Goal: Information Seeking & Learning: Learn about a topic

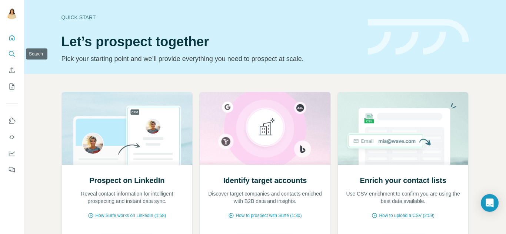
click at [6, 54] on button "Search" at bounding box center [12, 53] width 12 height 13
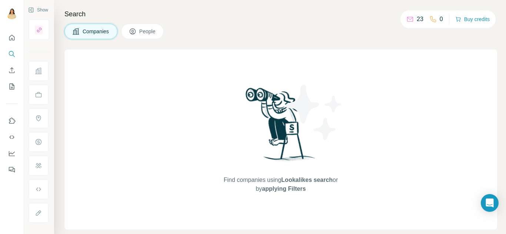
click at [145, 29] on span "People" at bounding box center [147, 31] width 17 height 7
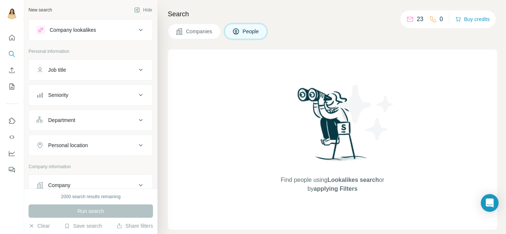
click at [221, 92] on div "Find people using Lookalikes search or by applying Filters" at bounding box center [332, 140] width 329 height 180
click at [14, 35] on icon "Quick start" at bounding box center [11, 37] width 7 height 7
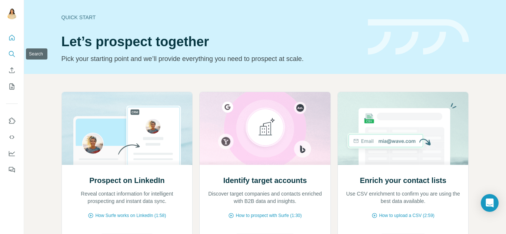
click at [12, 57] on icon "Search" at bounding box center [11, 53] width 7 height 7
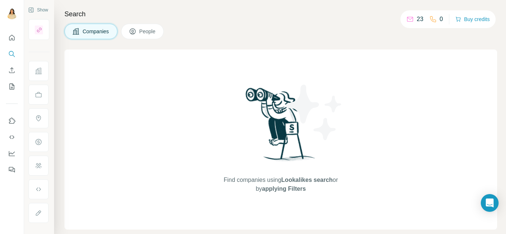
click at [156, 37] on button "People" at bounding box center [142, 32] width 43 height 16
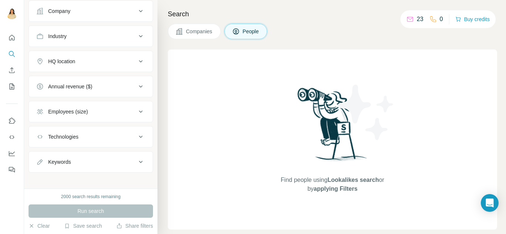
scroll to position [179, 0]
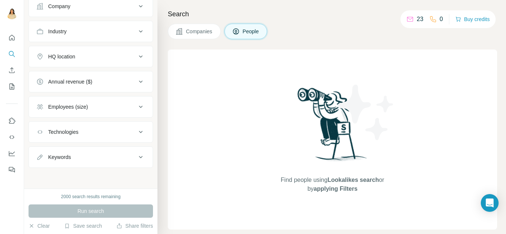
click at [91, 111] on button "Employees (size)" at bounding box center [91, 107] width 124 height 18
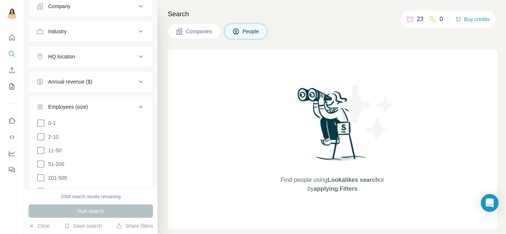
scroll to position [0, 0]
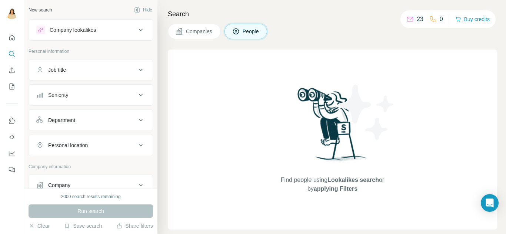
click at [299, 117] on img at bounding box center [332, 127] width 77 height 83
click at [195, 30] on span "Companies" at bounding box center [199, 31] width 27 height 7
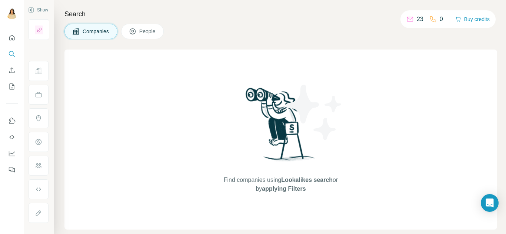
click at [146, 29] on span "People" at bounding box center [147, 31] width 17 height 7
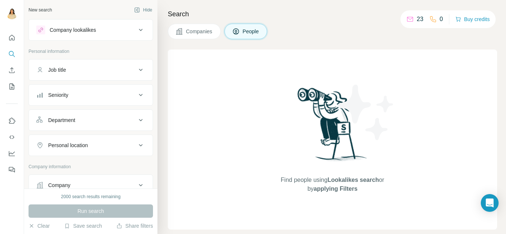
click at [91, 74] on button "Job title" at bounding box center [91, 70] width 124 height 18
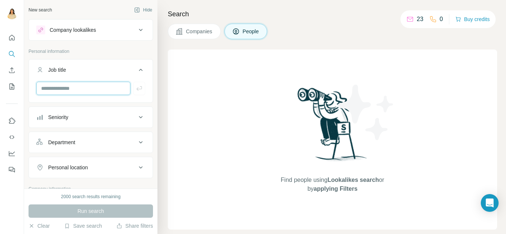
click at [82, 92] on input "text" at bounding box center [83, 88] width 94 height 13
click at [43, 85] on input "text" at bounding box center [83, 88] width 94 height 13
paste input "**********"
type input "**********"
click at [95, 208] on div "Run search" at bounding box center [91, 211] width 124 height 13
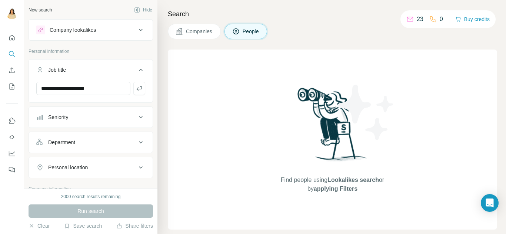
click at [111, 27] on div "Company lookalikes" at bounding box center [86, 30] width 100 height 9
